Goal: Check status: Check status

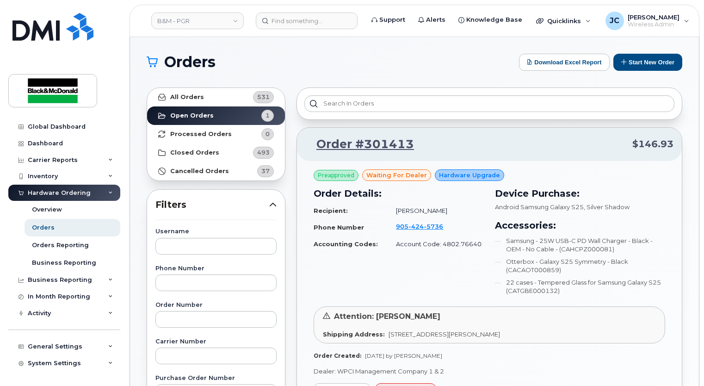
scroll to position [185, 0]
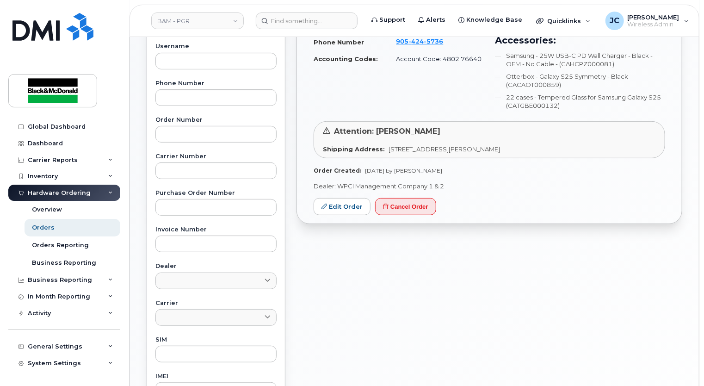
click at [277, 42] on div "Filters Username Phone Number Order Number Carrier Number Purchase Order Number…" at bounding box center [216, 272] width 139 height 537
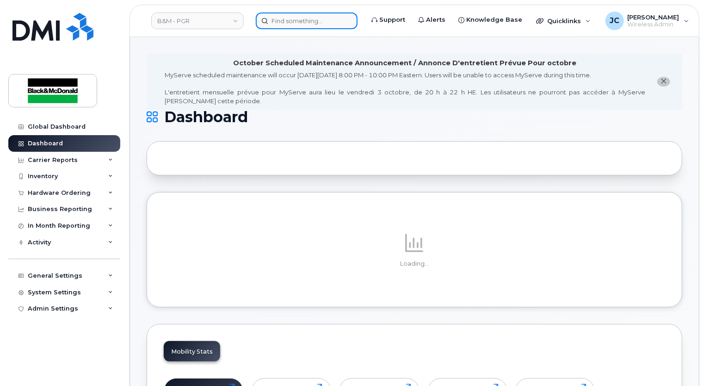
click at [294, 21] on input at bounding box center [307, 20] width 102 height 17
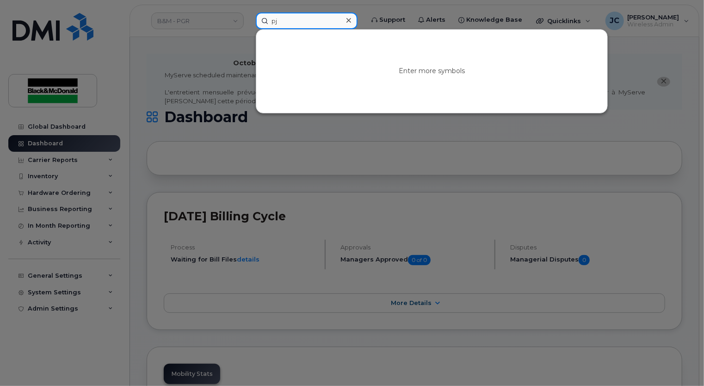
type input "pj spafford"
